Goal: Information Seeking & Learning: Find specific fact

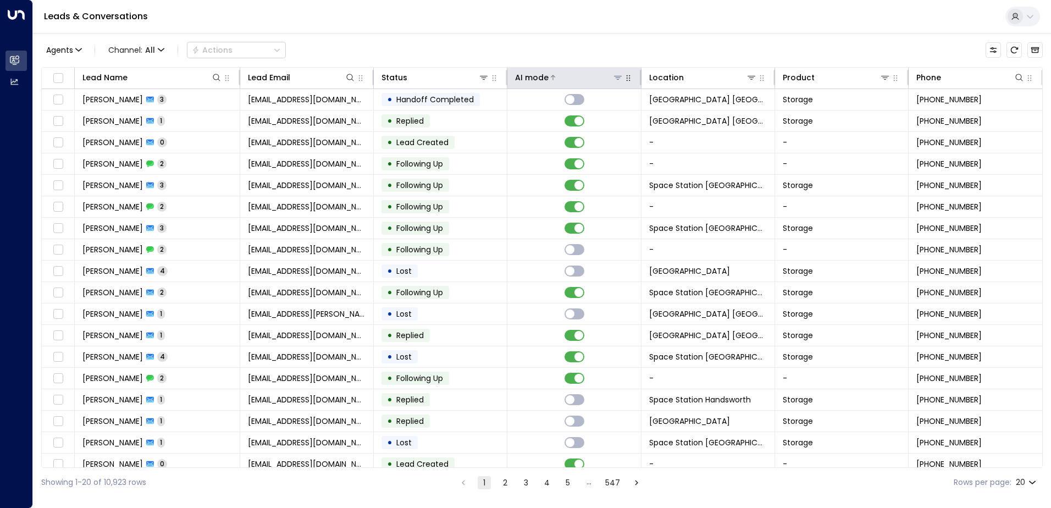
click at [616, 74] on icon at bounding box center [618, 77] width 9 height 9
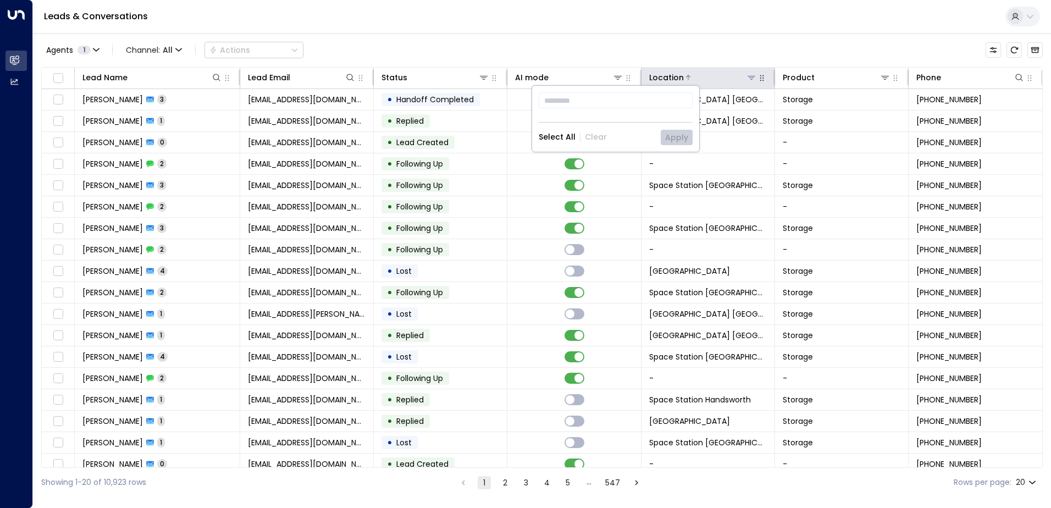
click at [747, 79] on icon at bounding box center [751, 77] width 9 height 9
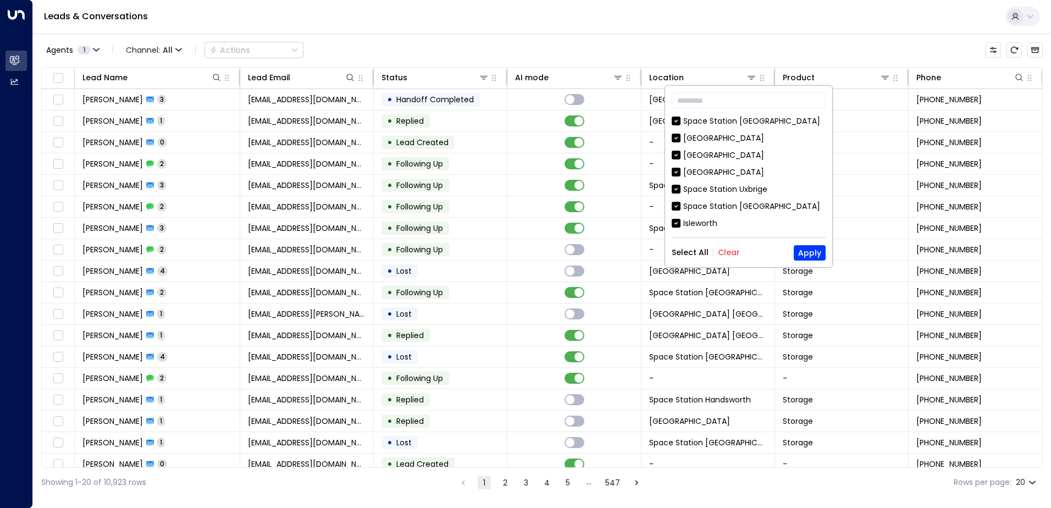
click at [730, 249] on button "Clear" at bounding box center [729, 252] width 22 height 9
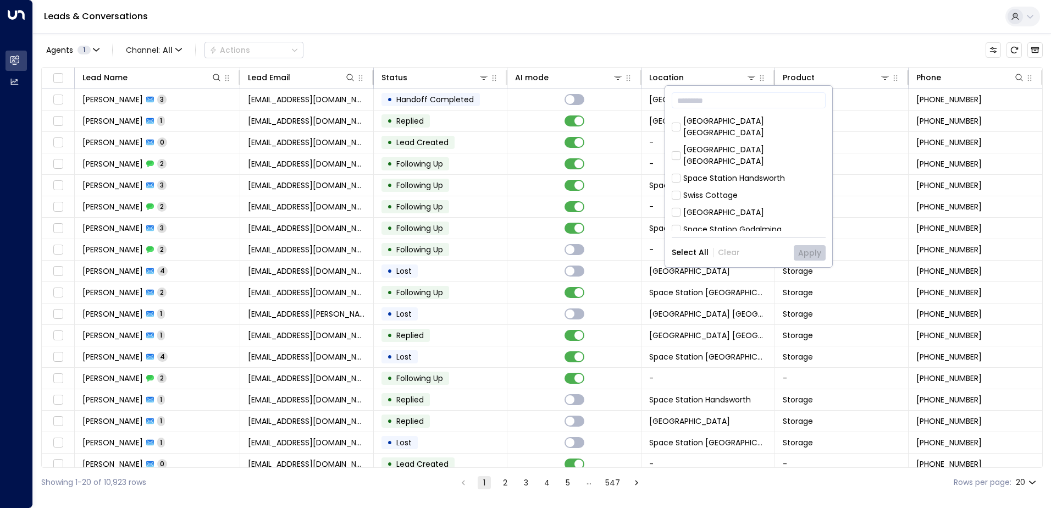
scroll to position [110, 0]
click at [769, 199] on div "[GEOGRAPHIC_DATA] [GEOGRAPHIC_DATA]" at bounding box center [754, 210] width 142 height 23
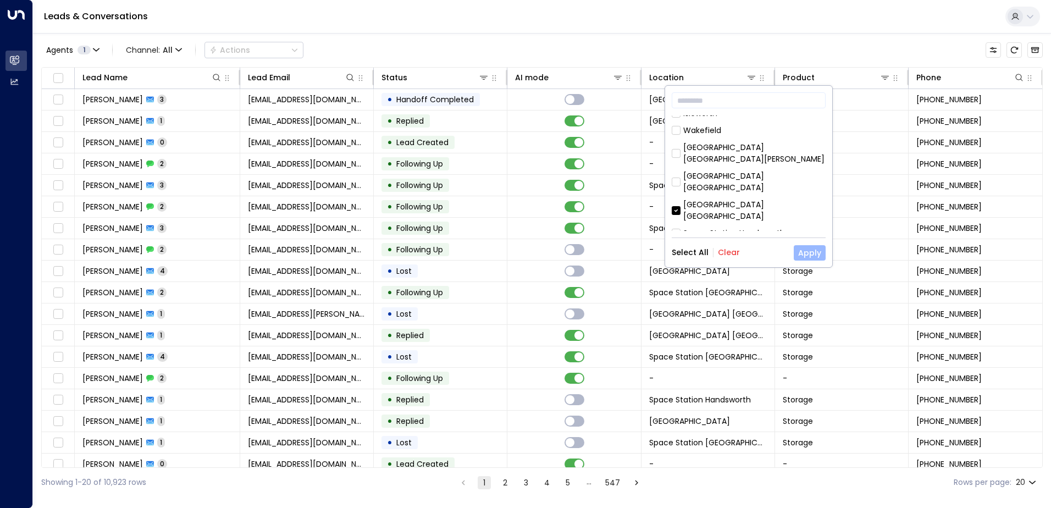
click at [812, 253] on button "Apply" at bounding box center [810, 252] width 32 height 15
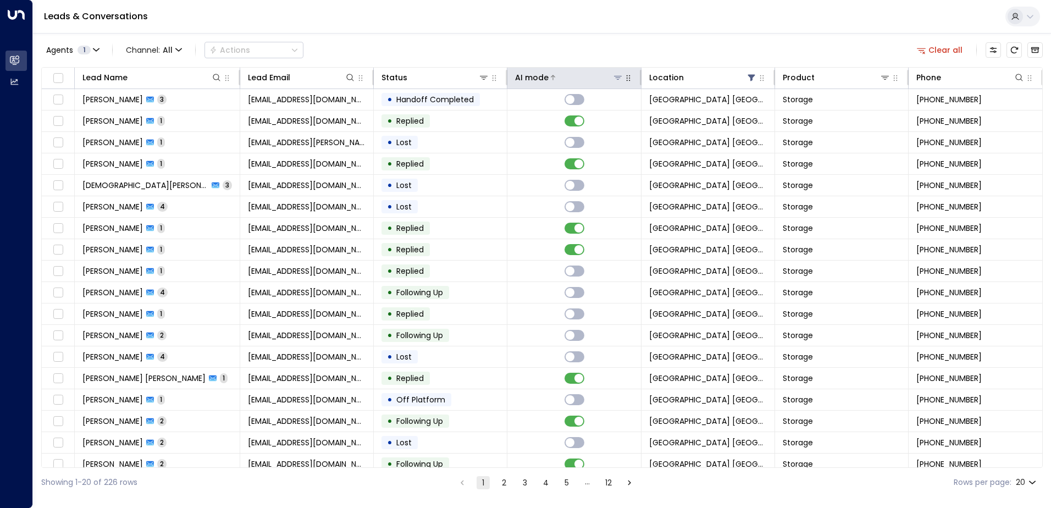
click at [534, 76] on div "AI mode" at bounding box center [532, 77] width 34 height 13
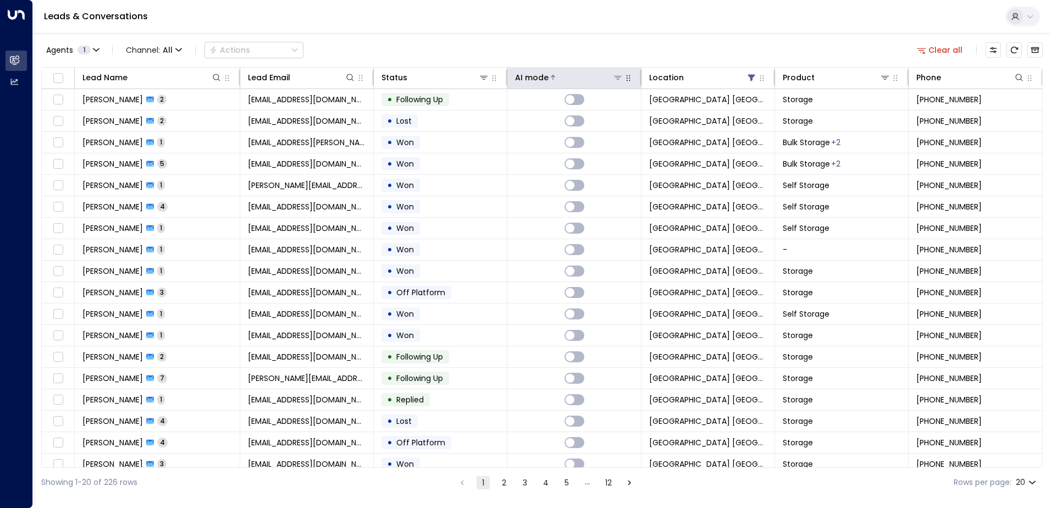
click at [544, 81] on div "AI mode" at bounding box center [532, 77] width 34 height 13
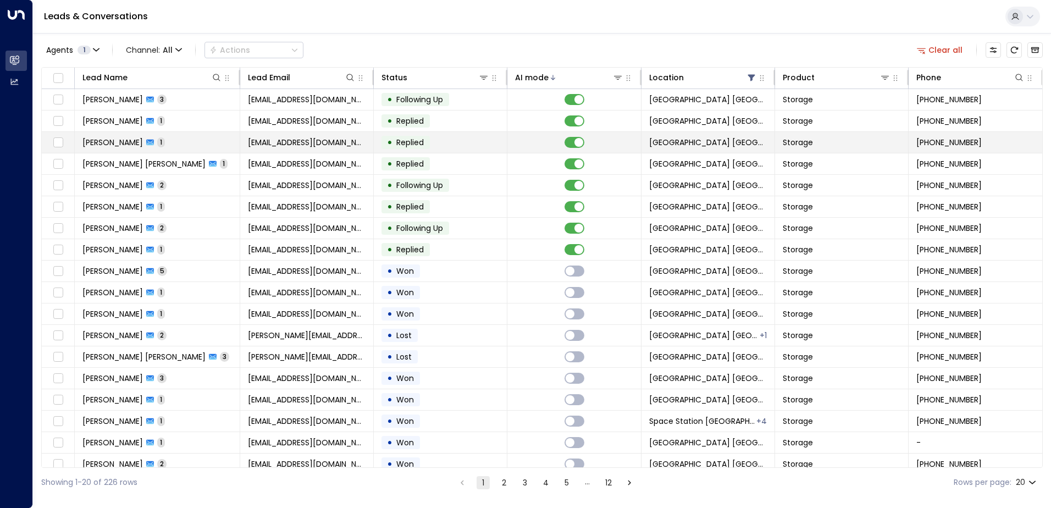
click at [257, 142] on span "[EMAIL_ADDRESS][DOMAIN_NAME]" at bounding box center [307, 142] width 118 height 11
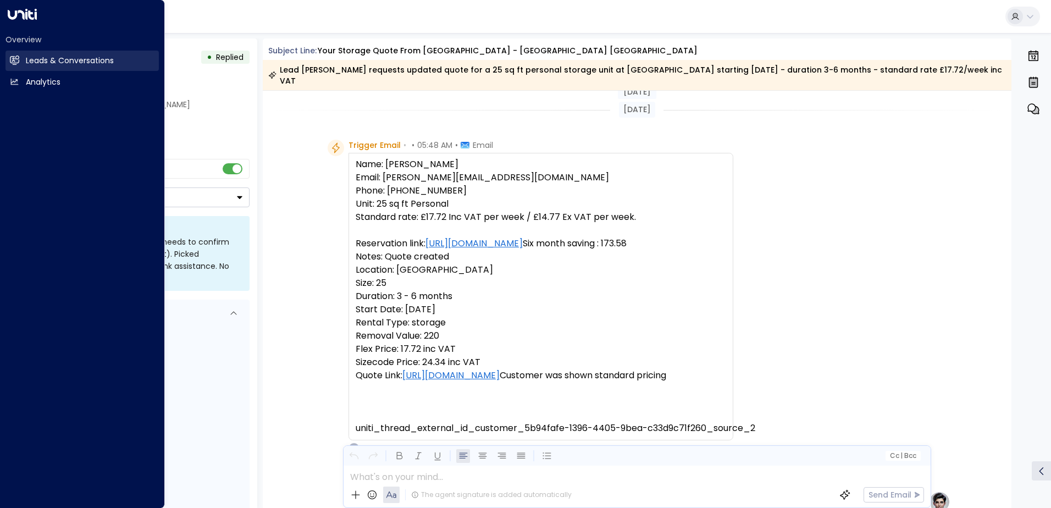
drag, startPoint x: 43, startPoint y: 53, endPoint x: 52, endPoint y: 55, distance: 9.1
click at [43, 53] on link "Leads & Conversations Leads & Conversations" at bounding box center [81, 61] width 153 height 20
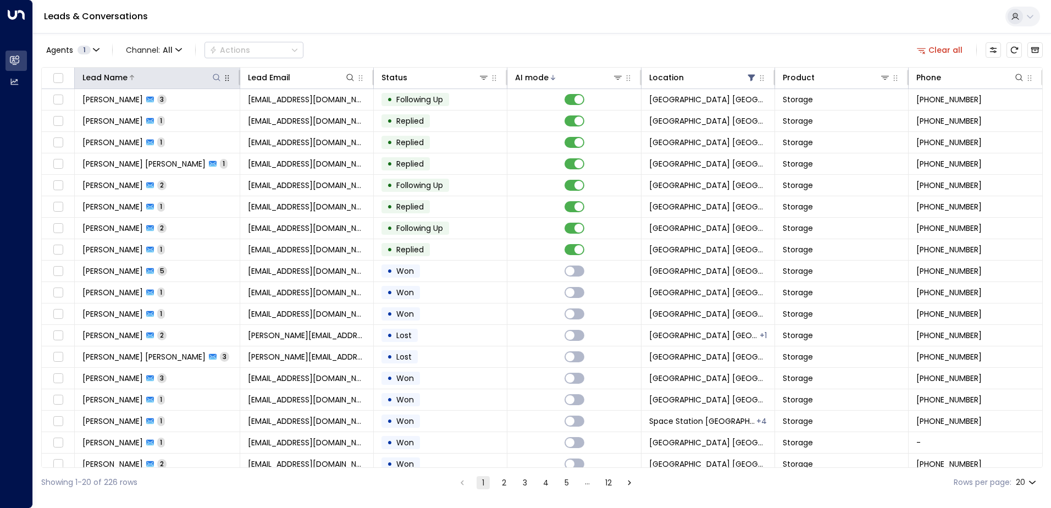
click at [218, 75] on icon at bounding box center [216, 77] width 9 height 9
type input "******"
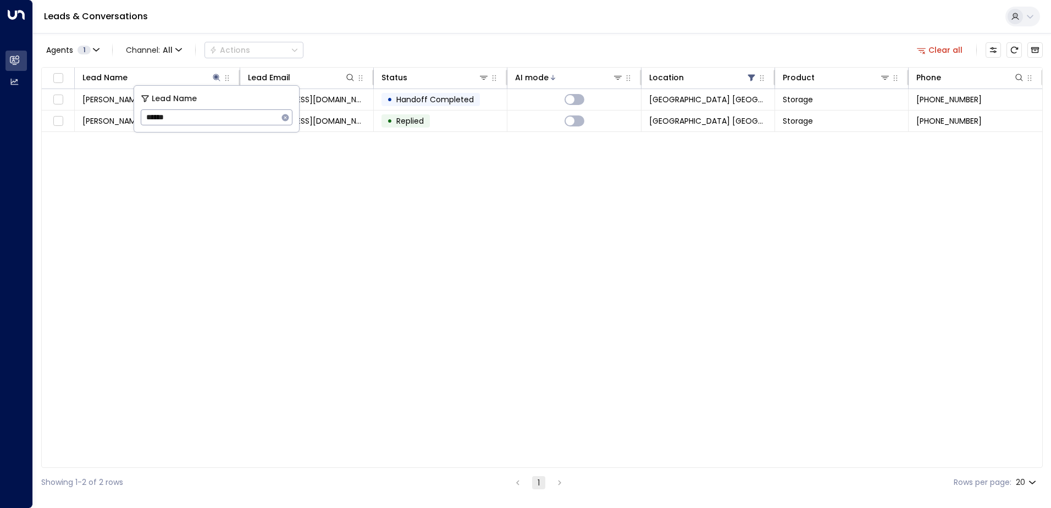
click at [351, 37] on div "Agents 1 Channel: All Actions Clear all Lead Name Lead Email Status AI mode Loc…" at bounding box center [542, 265] width 1002 height 464
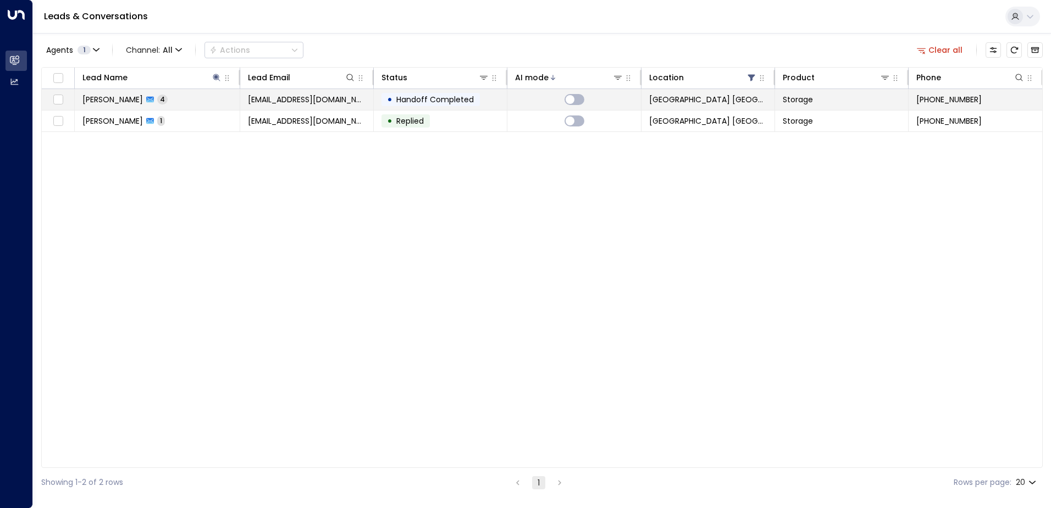
click at [285, 101] on span "[EMAIL_ADDRESS][DOMAIN_NAME]" at bounding box center [307, 99] width 118 height 11
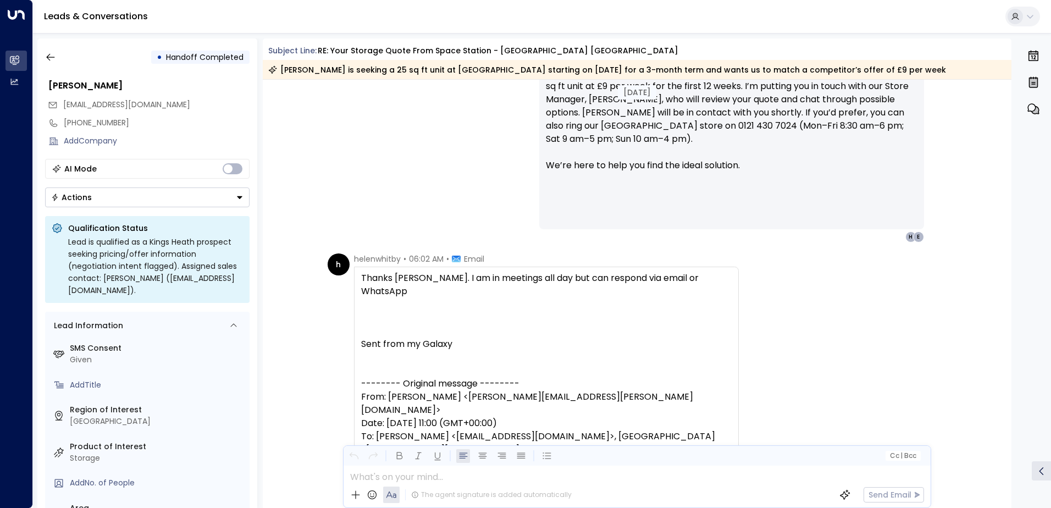
scroll to position [1160, 0]
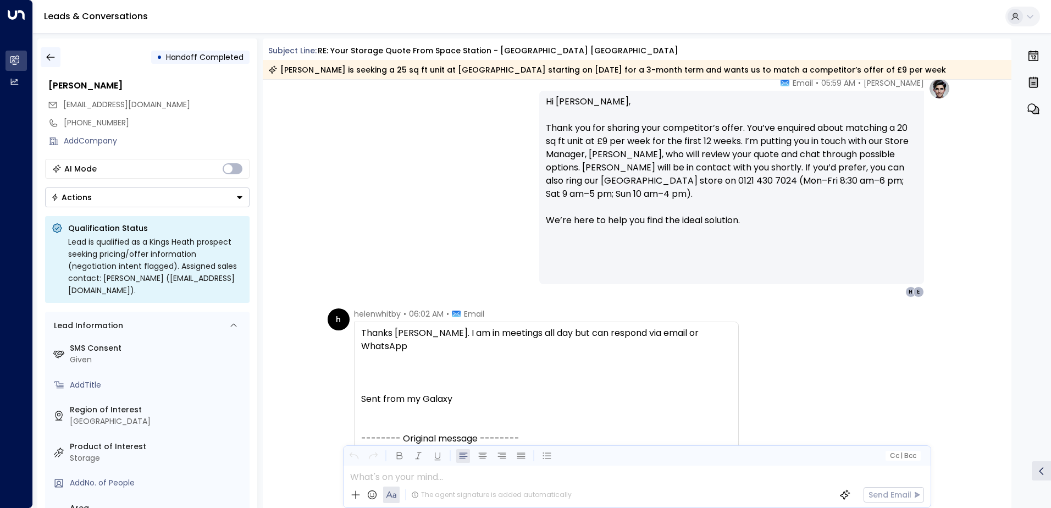
click at [49, 58] on icon "button" at bounding box center [50, 57] width 11 height 11
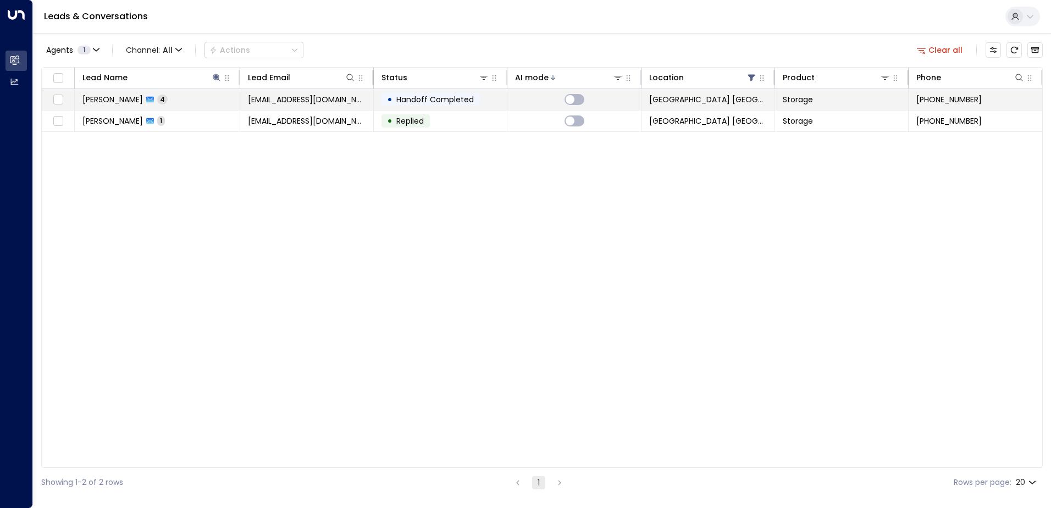
click at [300, 104] on span "[EMAIL_ADDRESS][DOMAIN_NAME]" at bounding box center [307, 99] width 118 height 11
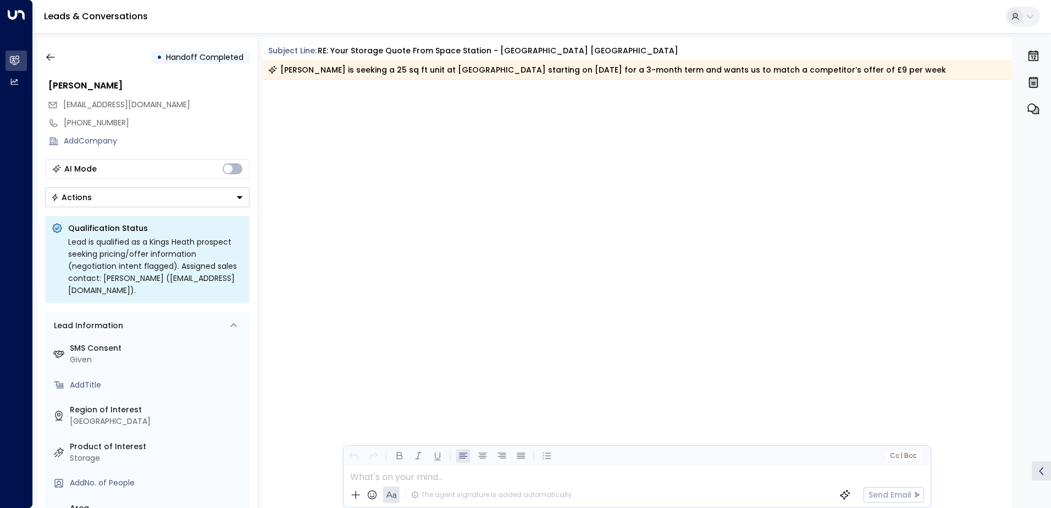
scroll to position [1235, 0]
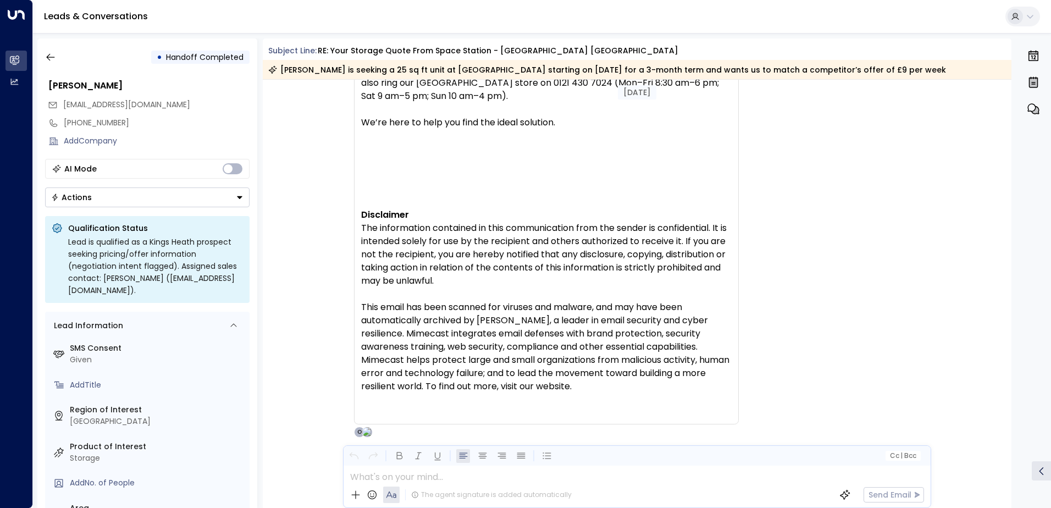
drag, startPoint x: 472, startPoint y: 219, endPoint x: 516, endPoint y: 399, distance: 185.1
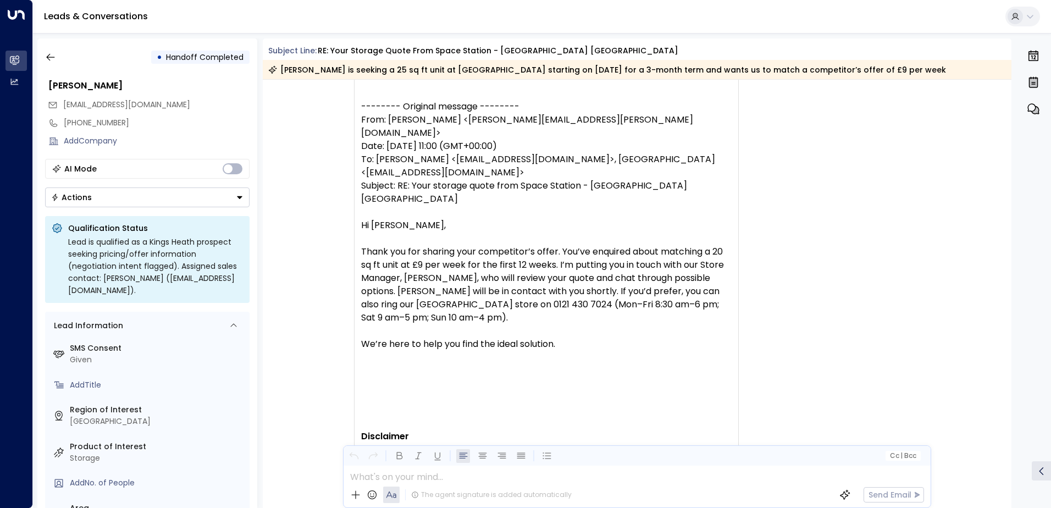
scroll to position [2483, 0]
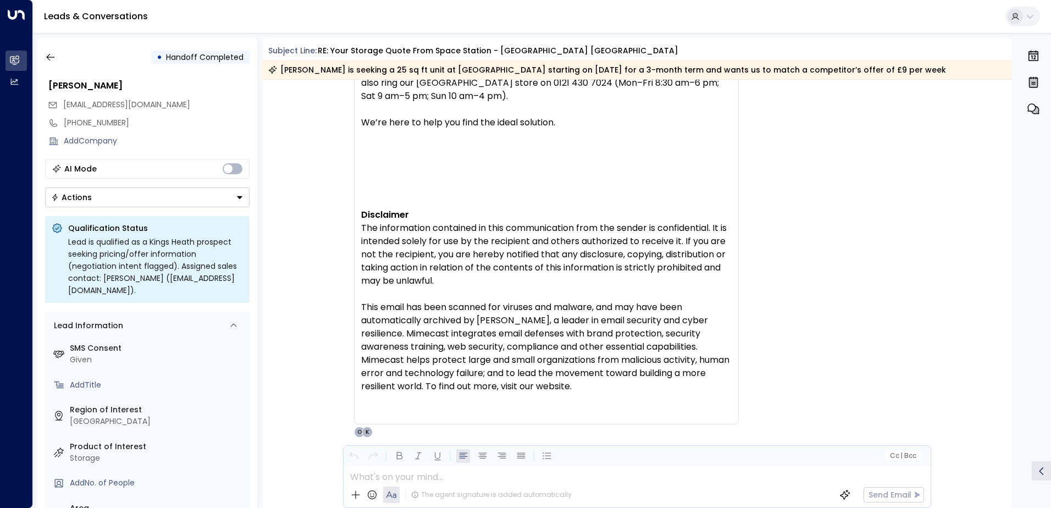
drag, startPoint x: 539, startPoint y: 236, endPoint x: 537, endPoint y: 427, distance: 190.8
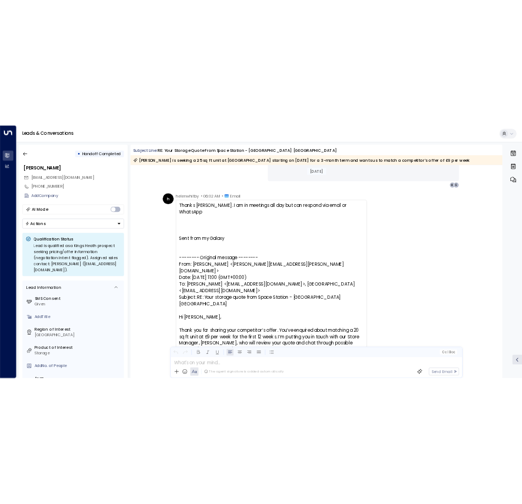
scroll to position [1988, 0]
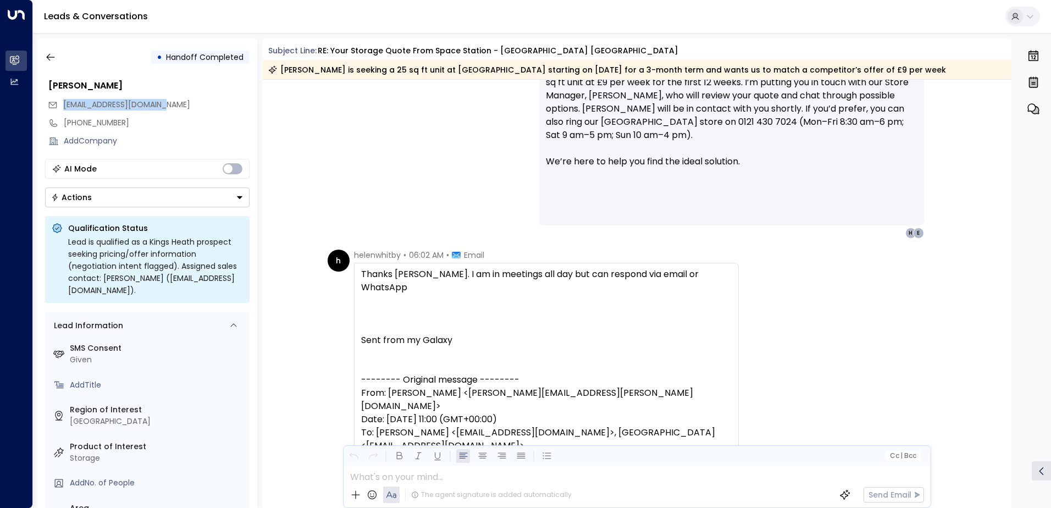
drag, startPoint x: 172, startPoint y: 102, endPoint x: 62, endPoint y: 106, distance: 109.5
click at [62, 106] on div "[EMAIL_ADDRESS][DOMAIN_NAME]" at bounding box center [149, 105] width 202 height 18
copy span "[EMAIL_ADDRESS][DOMAIN_NAME]"
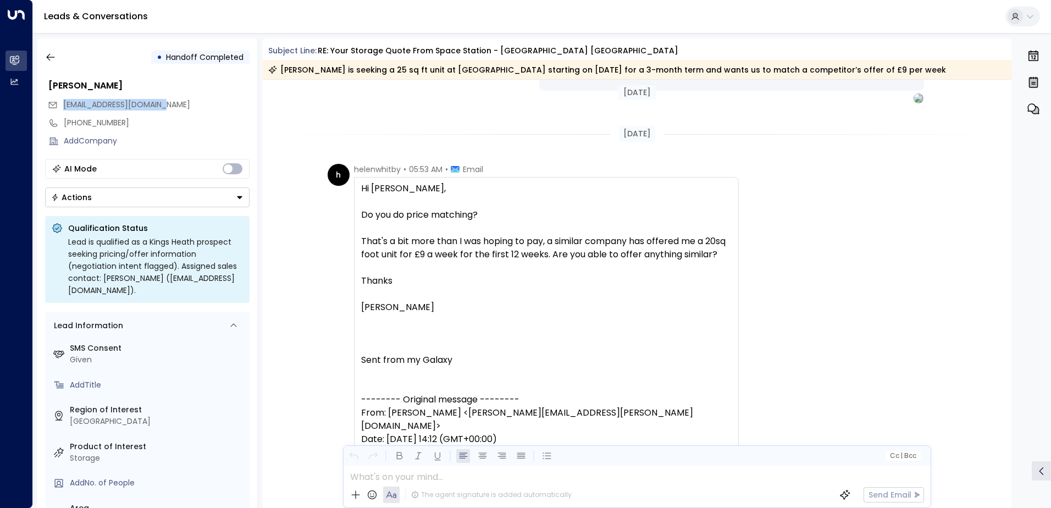
scroll to position [724, 0]
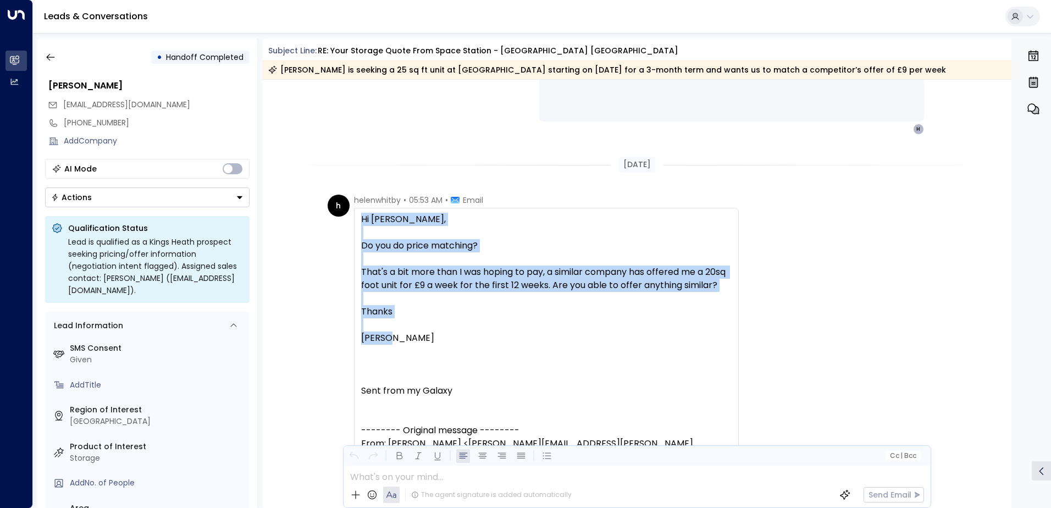
drag, startPoint x: 358, startPoint y: 218, endPoint x: 471, endPoint y: 349, distance: 173.5
copy div "Hi [PERSON_NAME], Do you do price matching? That's a bit more than I was hoping…"
